Goal: Information Seeking & Learning: Learn about a topic

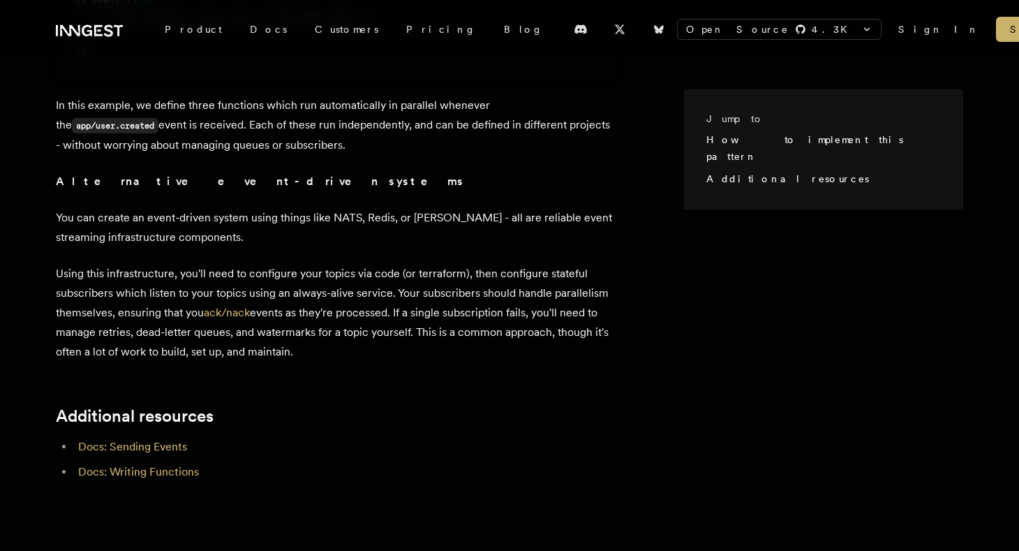
scroll to position [1034, 0]
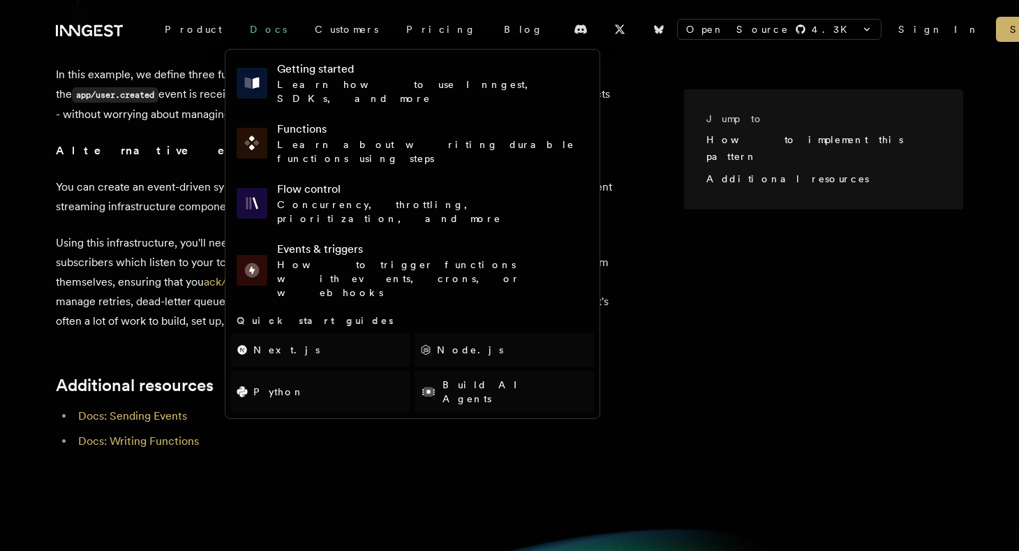
click at [237, 28] on link "Docs" at bounding box center [268, 29] width 65 height 25
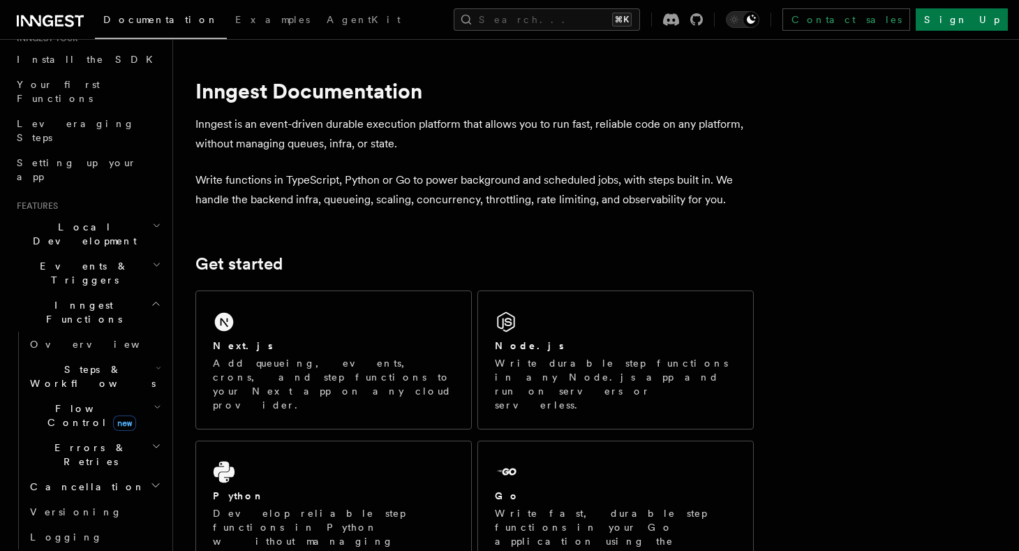
scroll to position [156, 0]
click at [65, 478] on span "Cancellation" at bounding box center [84, 485] width 121 height 14
click at [56, 400] on span "Flow Control new" at bounding box center [88, 414] width 129 height 28
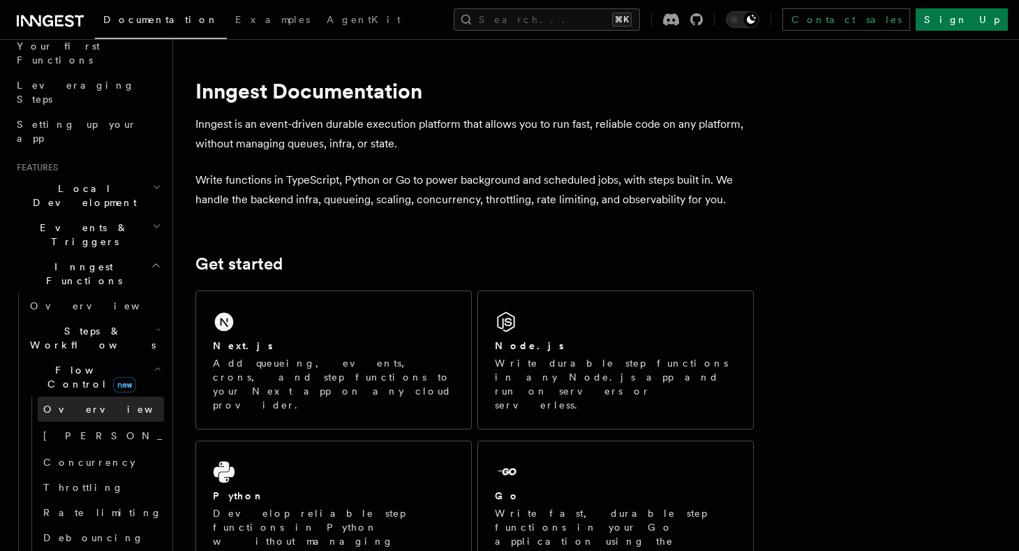
scroll to position [217, 0]
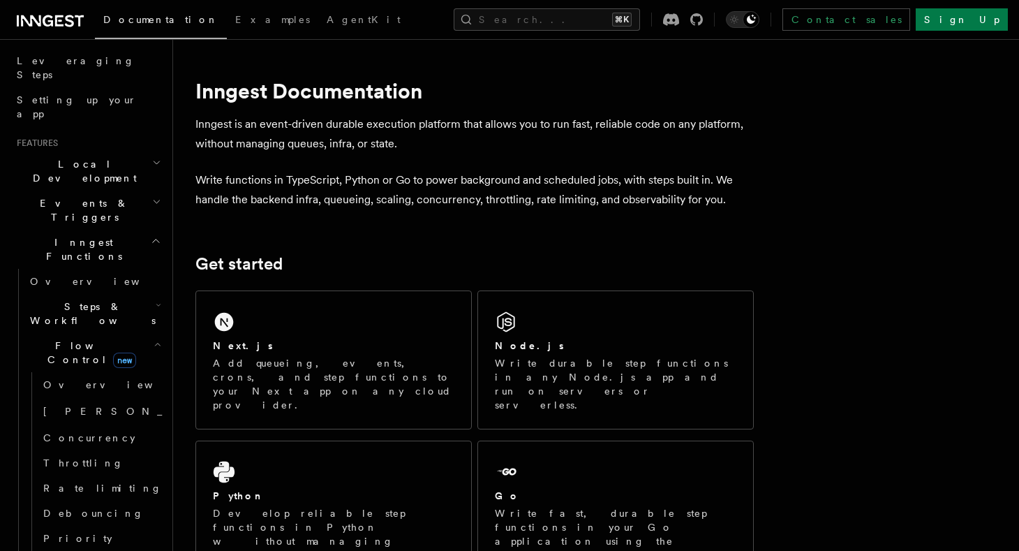
click at [54, 294] on h2 "Steps & Workflows" at bounding box center [94, 313] width 140 height 39
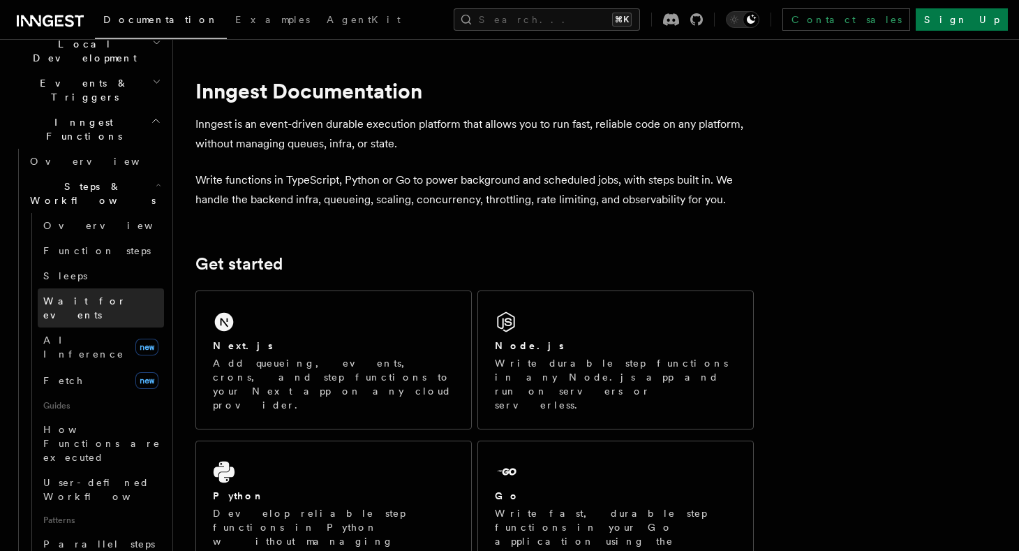
scroll to position [341, 0]
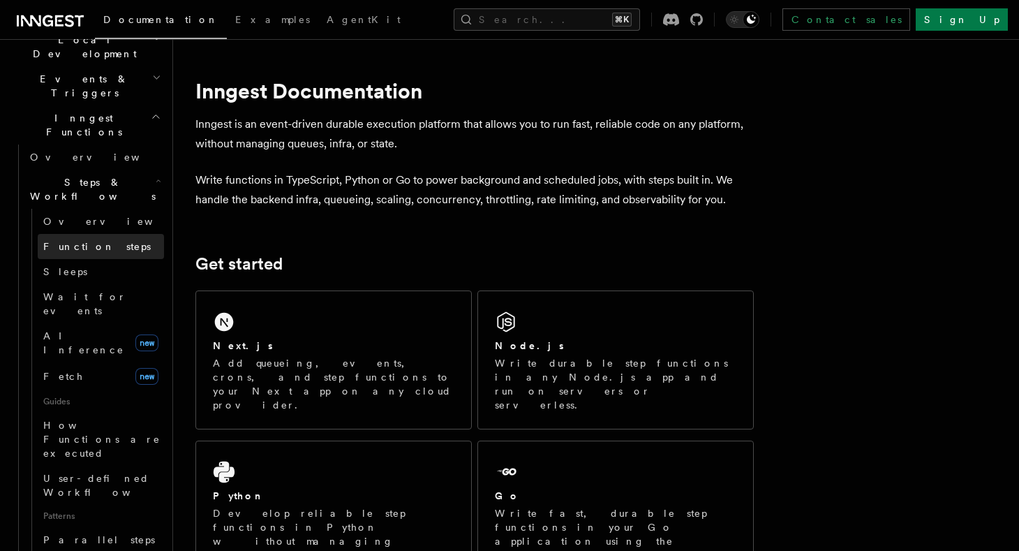
click at [83, 241] on span "Function steps" at bounding box center [96, 246] width 107 height 11
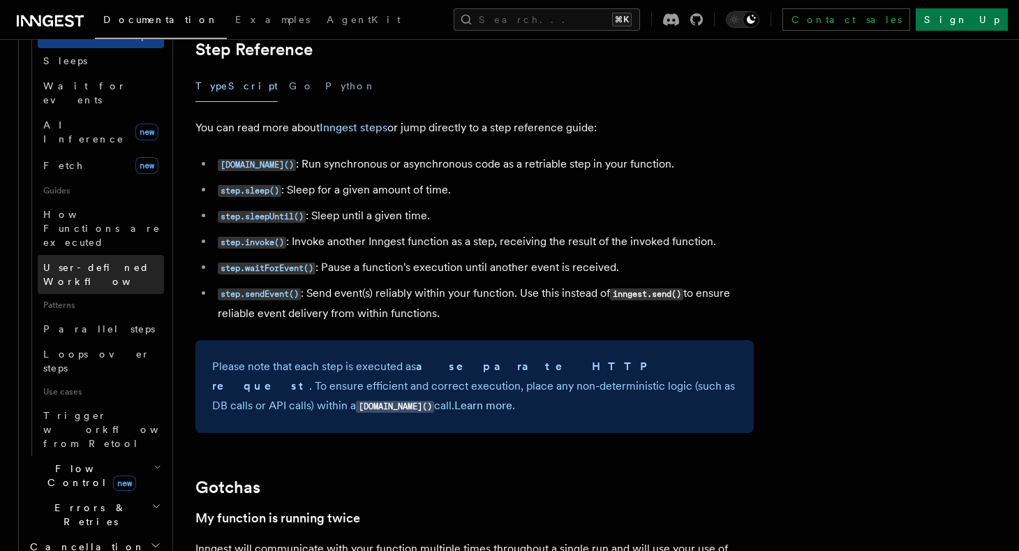
scroll to position [559, 0]
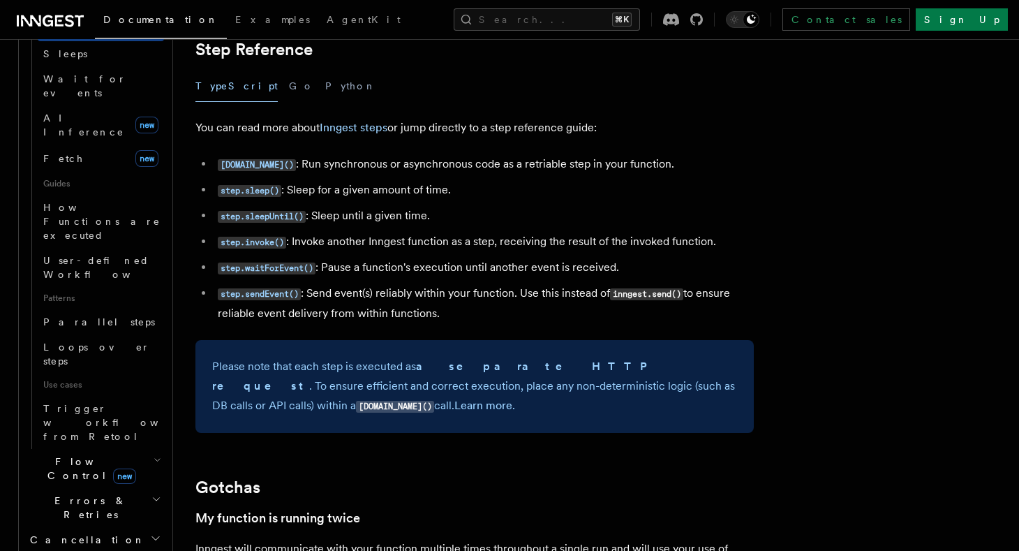
click at [68, 454] on span "Flow Control new" at bounding box center [88, 468] width 129 height 28
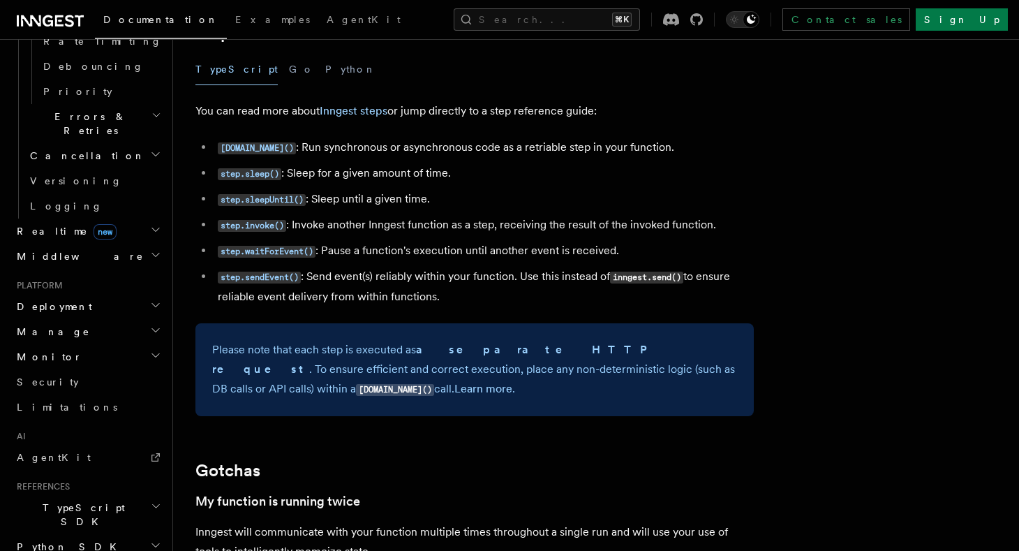
scroll to position [2503, 0]
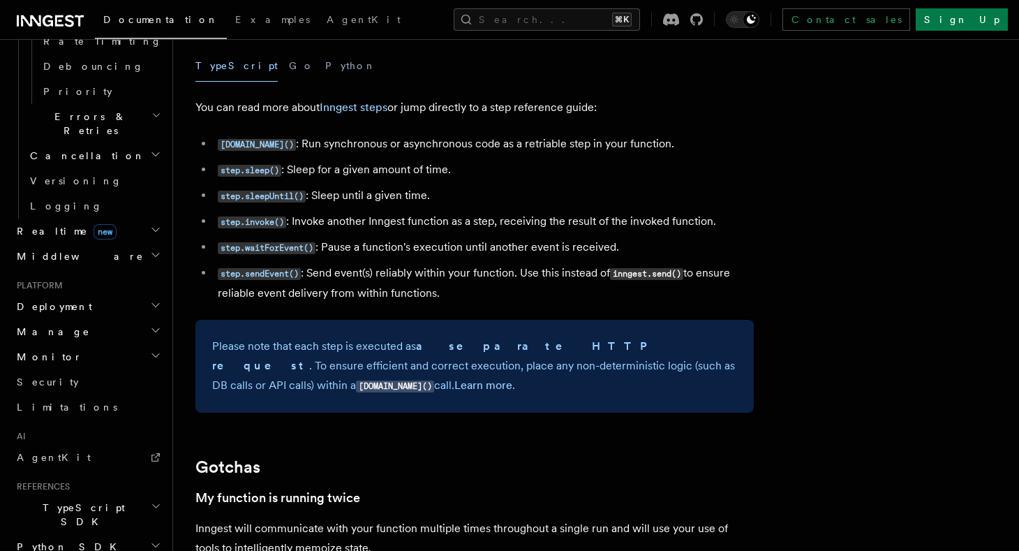
click at [148, 495] on h2 "TypeScript SDK" at bounding box center [87, 514] width 153 height 39
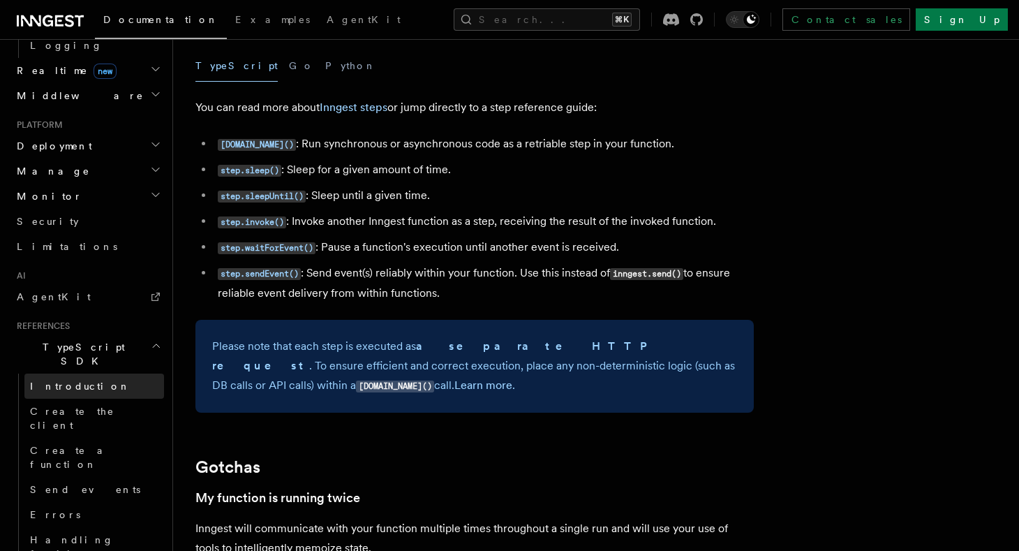
scroll to position [1288, 0]
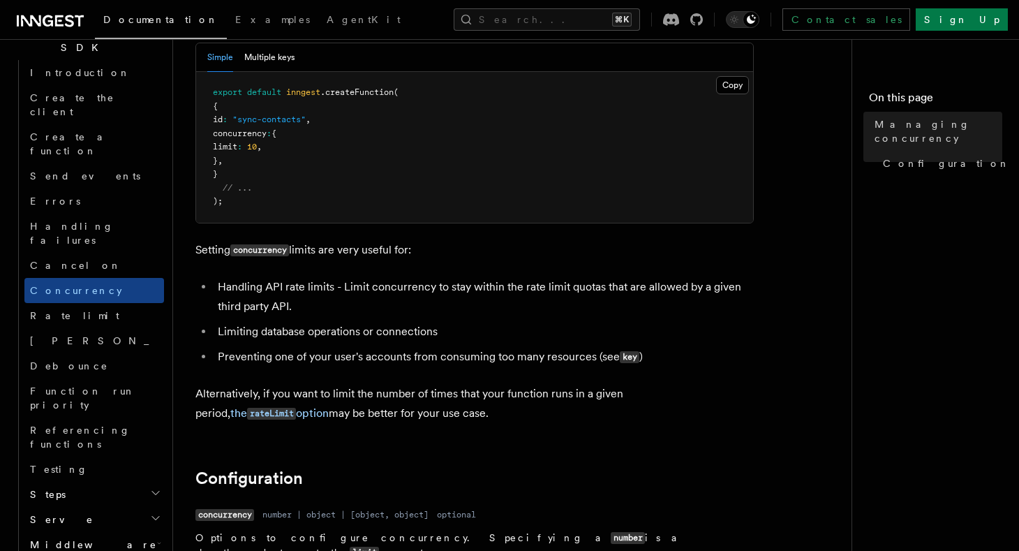
scroll to position [965, 0]
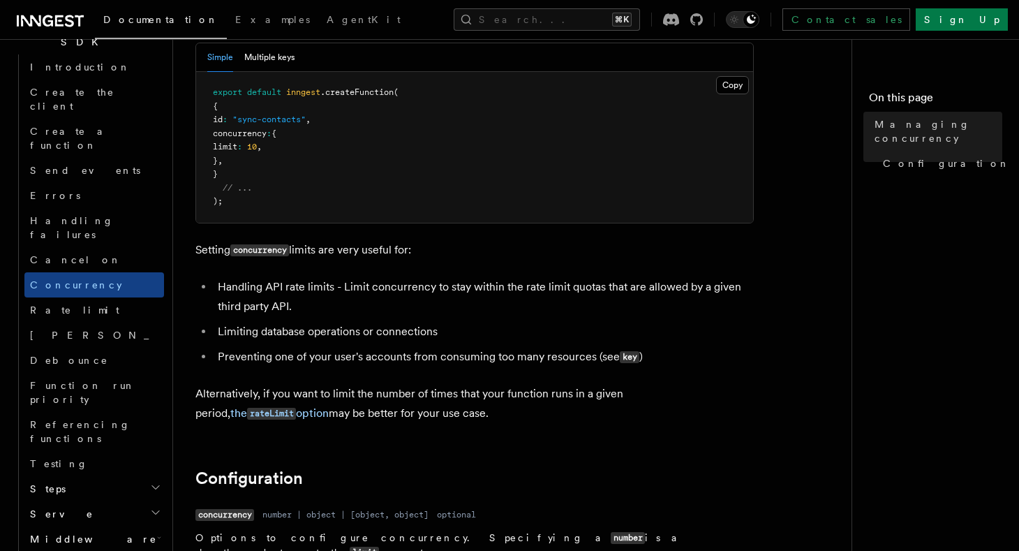
click at [69, 501] on h2 "Serve" at bounding box center [94, 513] width 140 height 25
click at [70, 476] on h2 "Steps" at bounding box center [94, 488] width 140 height 25
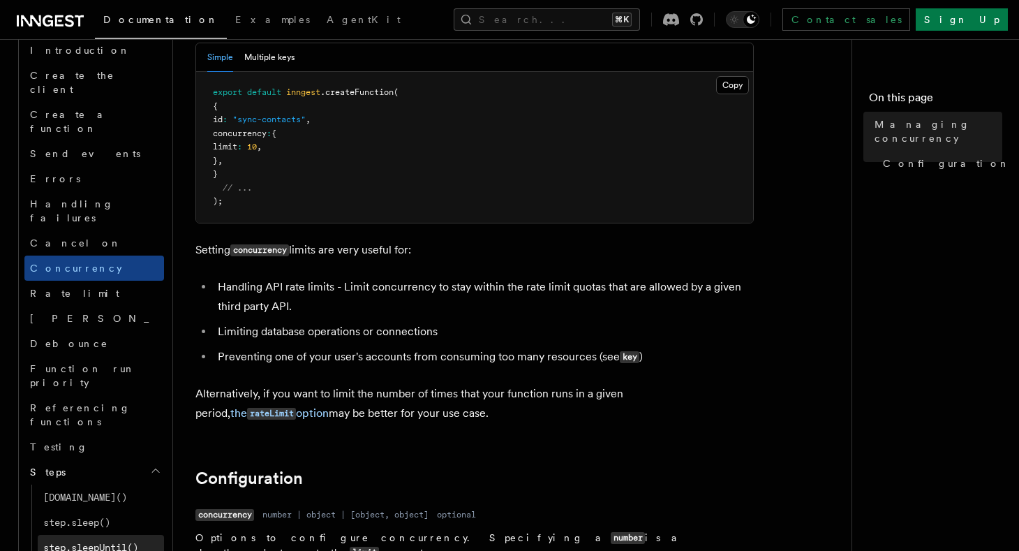
scroll to position [990, 0]
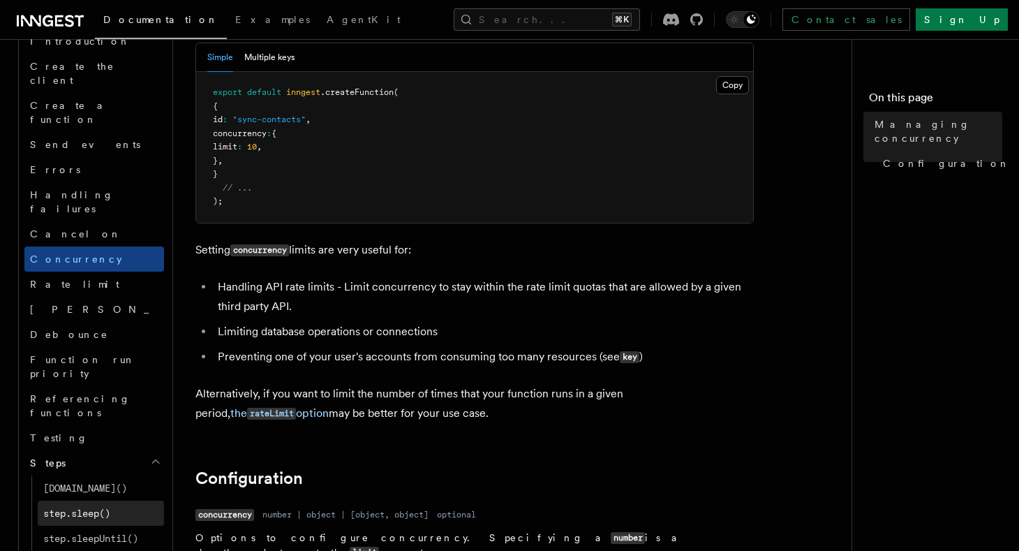
click at [75, 507] on span "step.sleep()" at bounding box center [76, 512] width 67 height 11
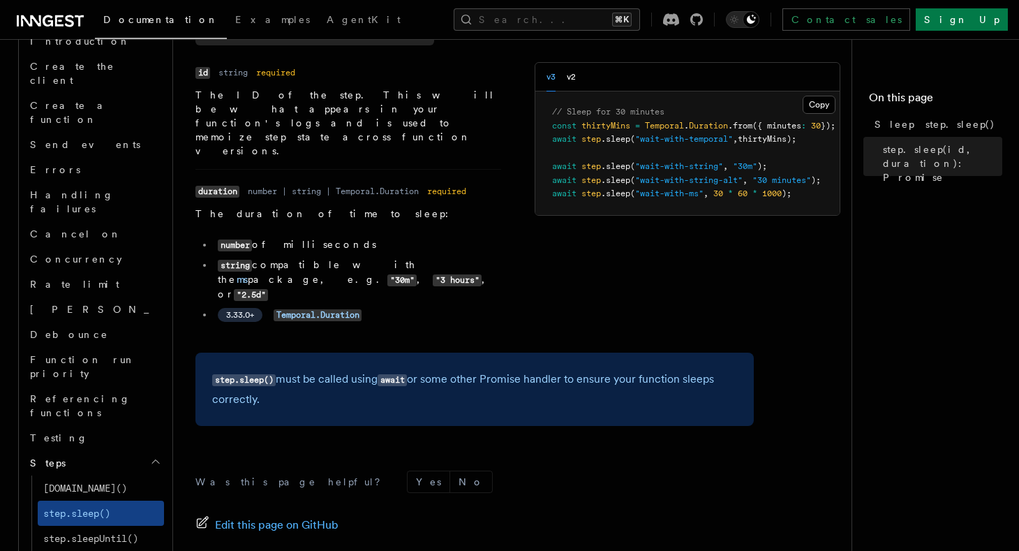
scroll to position [133, 0]
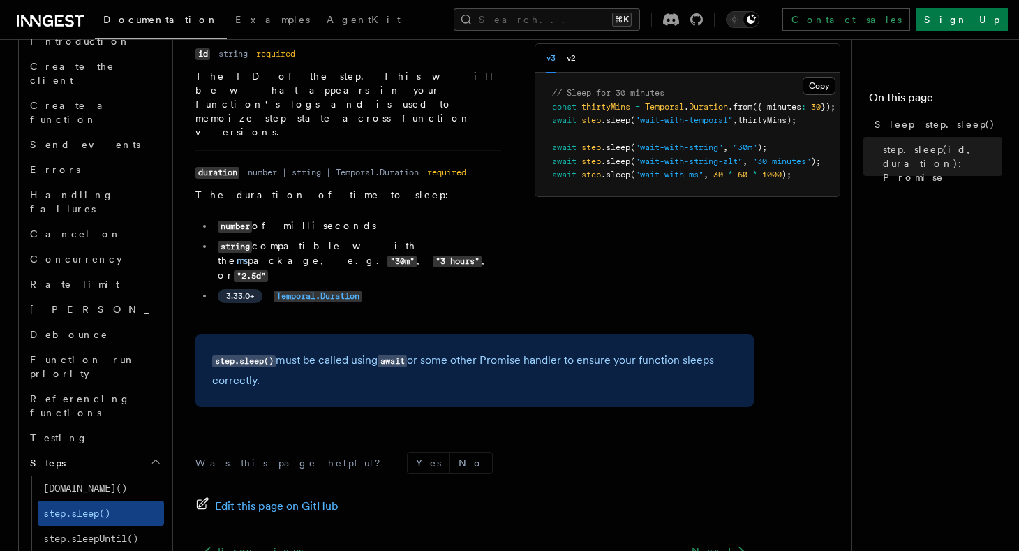
click at [278, 290] on code "Temporal.Duration" at bounding box center [318, 296] width 88 height 12
